Goal: Entertainment & Leisure: Consume media (video, audio)

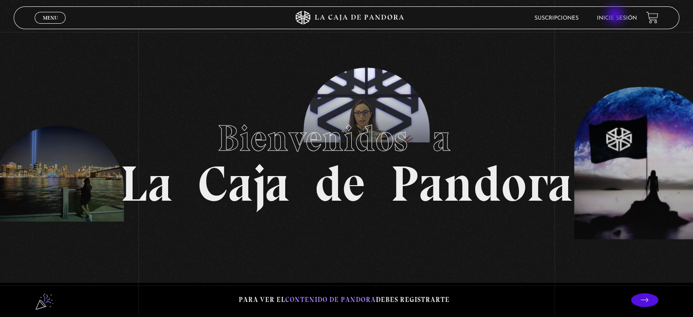
click at [616, 16] on link "Inicie sesión" at bounding box center [617, 17] width 40 height 5
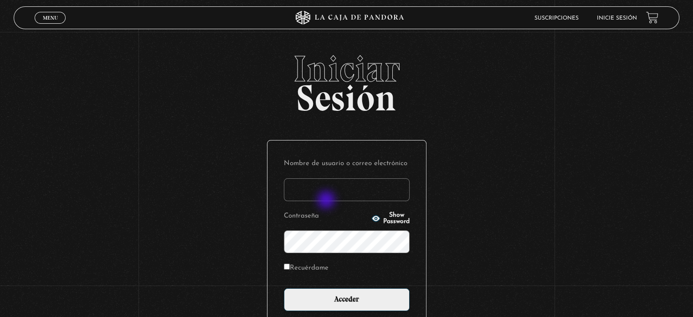
type input "Zuly"
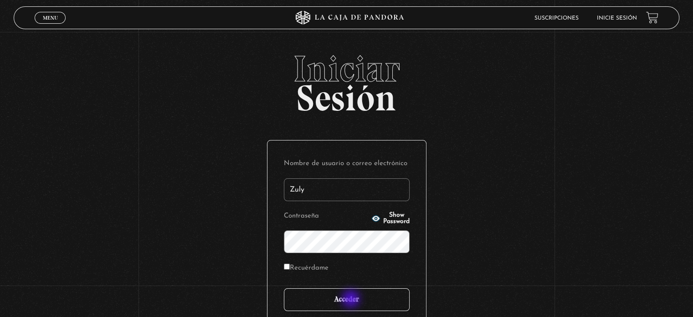
click at [352, 299] on input "Acceder" at bounding box center [347, 299] width 126 height 23
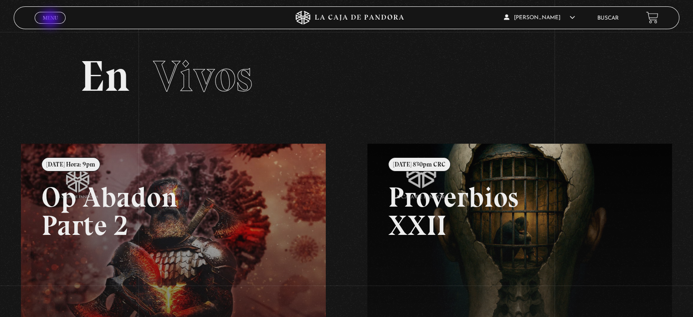
click at [51, 20] on span "Menu" at bounding box center [50, 17] width 15 height 5
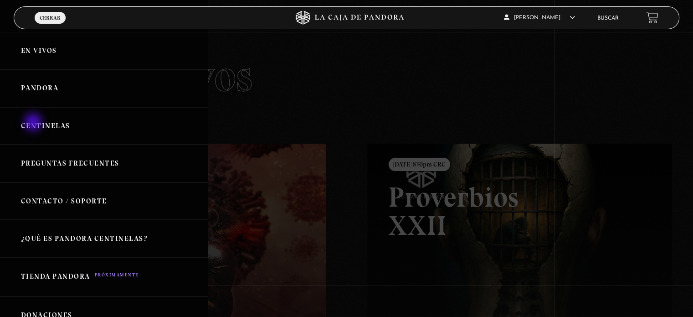
click at [34, 123] on link "Centinelas" at bounding box center [104, 126] width 208 height 38
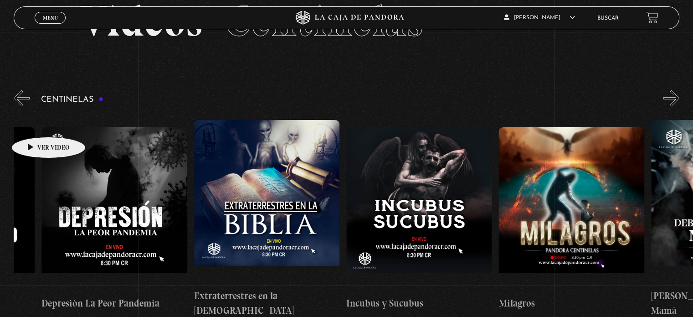
scroll to position [0, 4393]
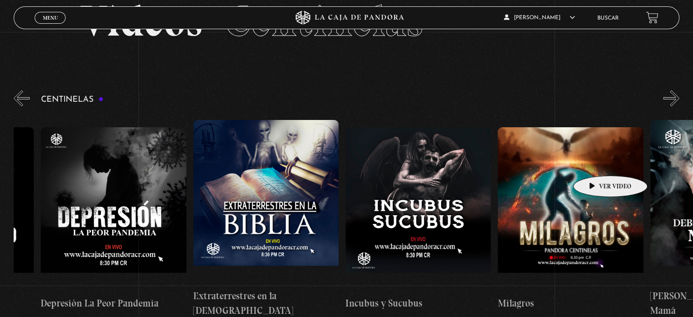
click at [596, 162] on figure at bounding box center [570, 209] width 145 height 164
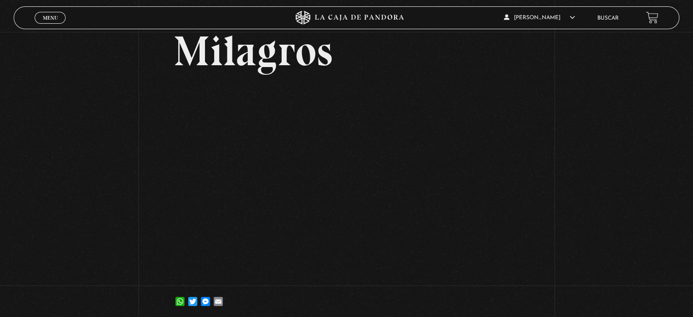
scroll to position [57, 0]
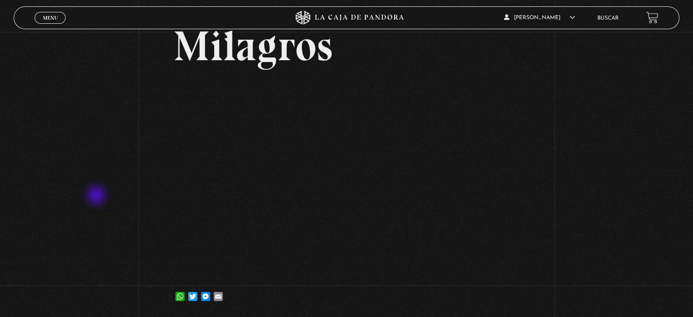
click at [97, 196] on div "Volver 8 agosto, 2023 [GEOGRAPHIC_DATA] WhatsApp Twitter Messenger Email" at bounding box center [346, 146] width 693 height 342
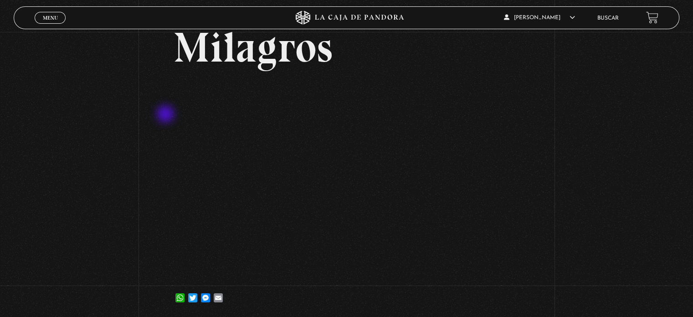
scroll to position [65, 0]
